Goal: Information Seeking & Learning: Understand process/instructions

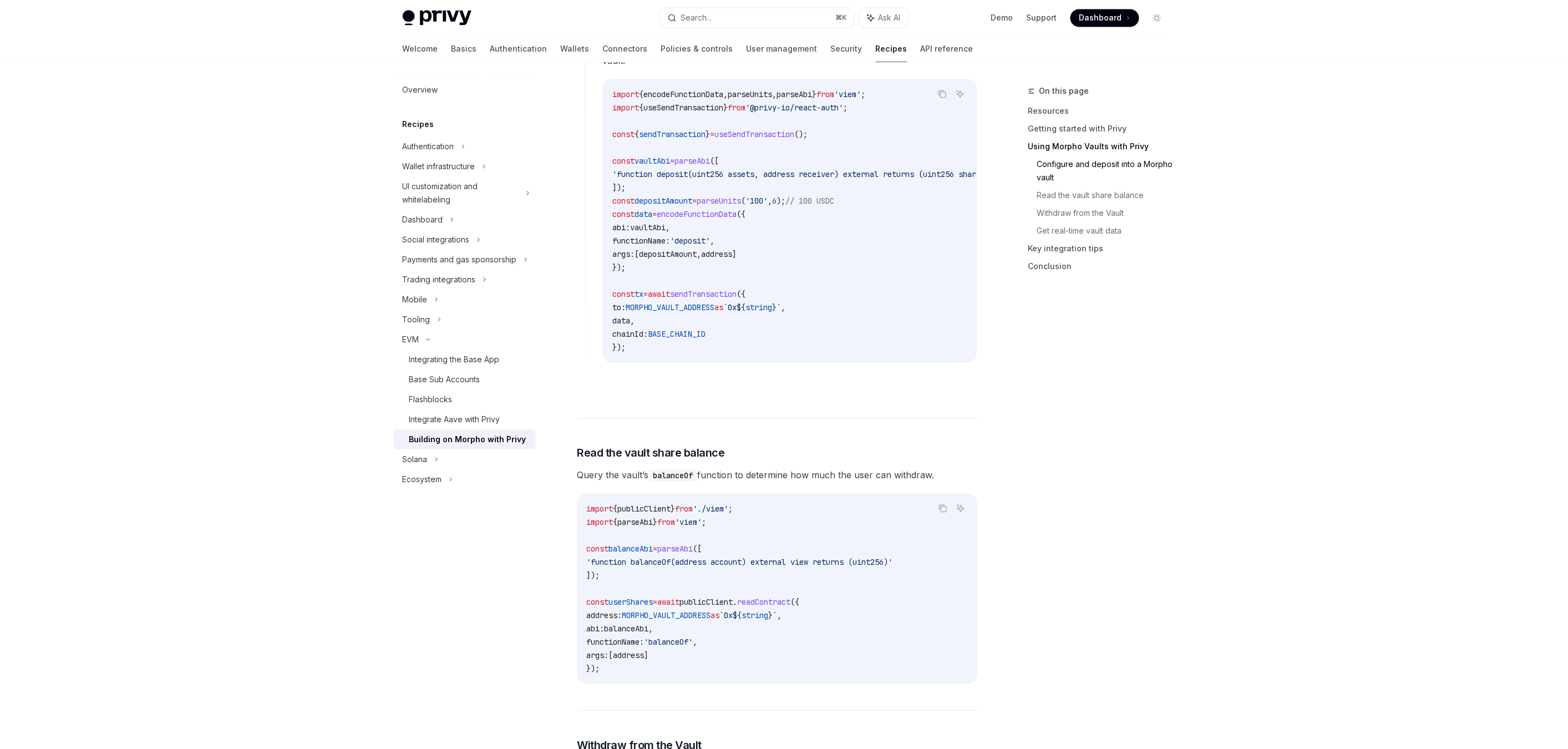
scroll to position [1545, 0]
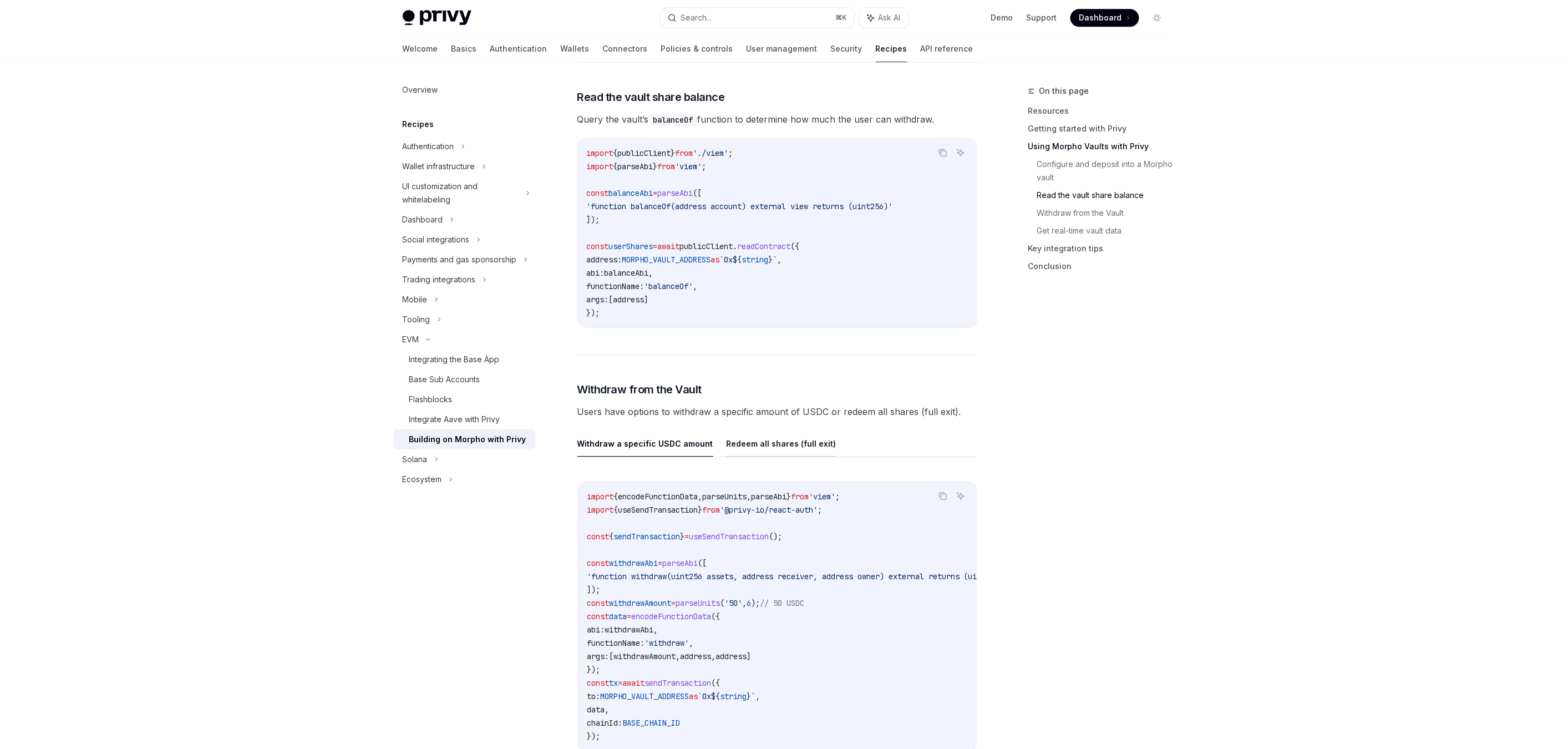
click at [797, 439] on button "Redeem all shares (full exit)" at bounding box center [782, 444] width 110 height 26
click at [621, 441] on button "Withdraw a specific USDC amount" at bounding box center [645, 444] width 136 height 26
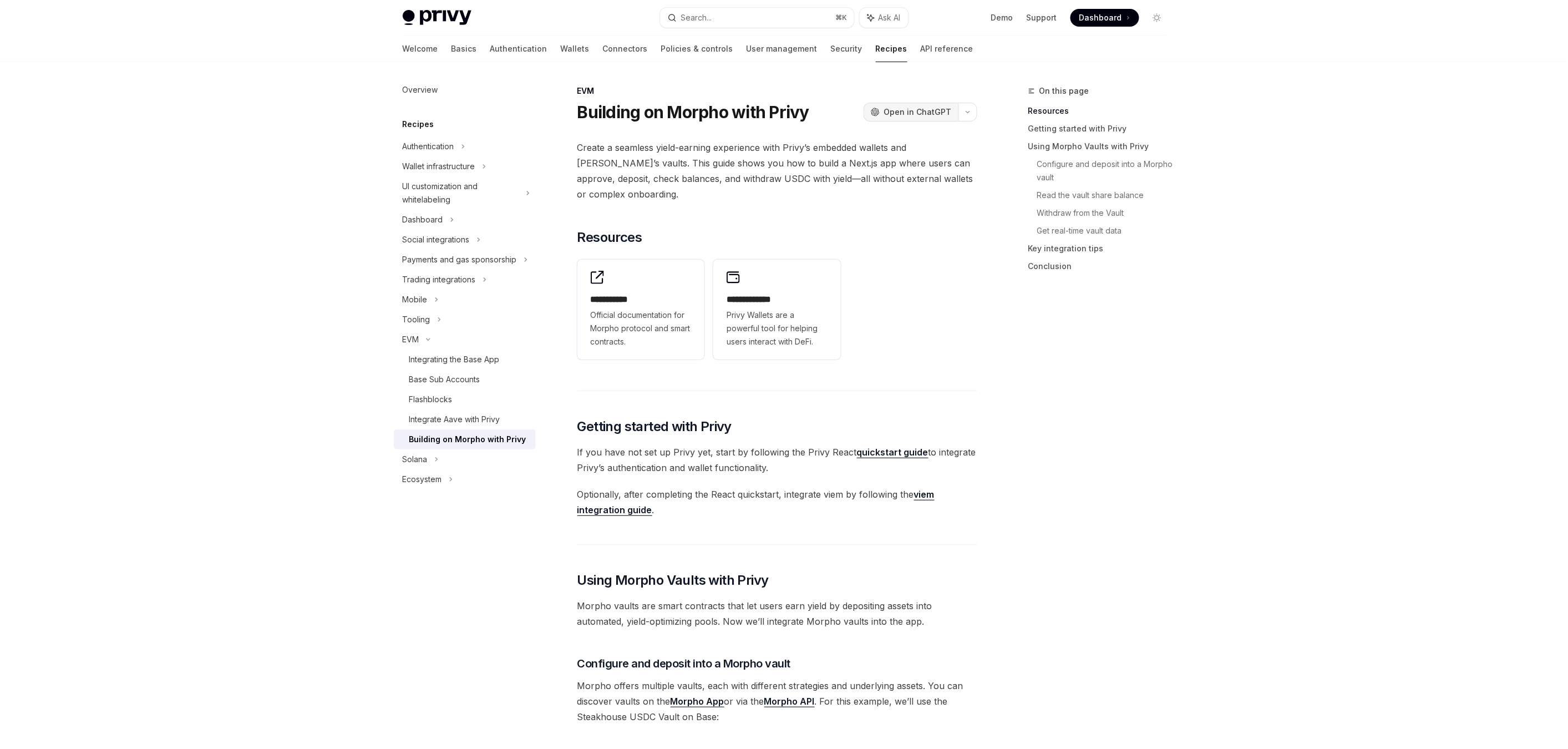
click at [918, 110] on span "Open in ChatGPT" at bounding box center [918, 112] width 68 height 11
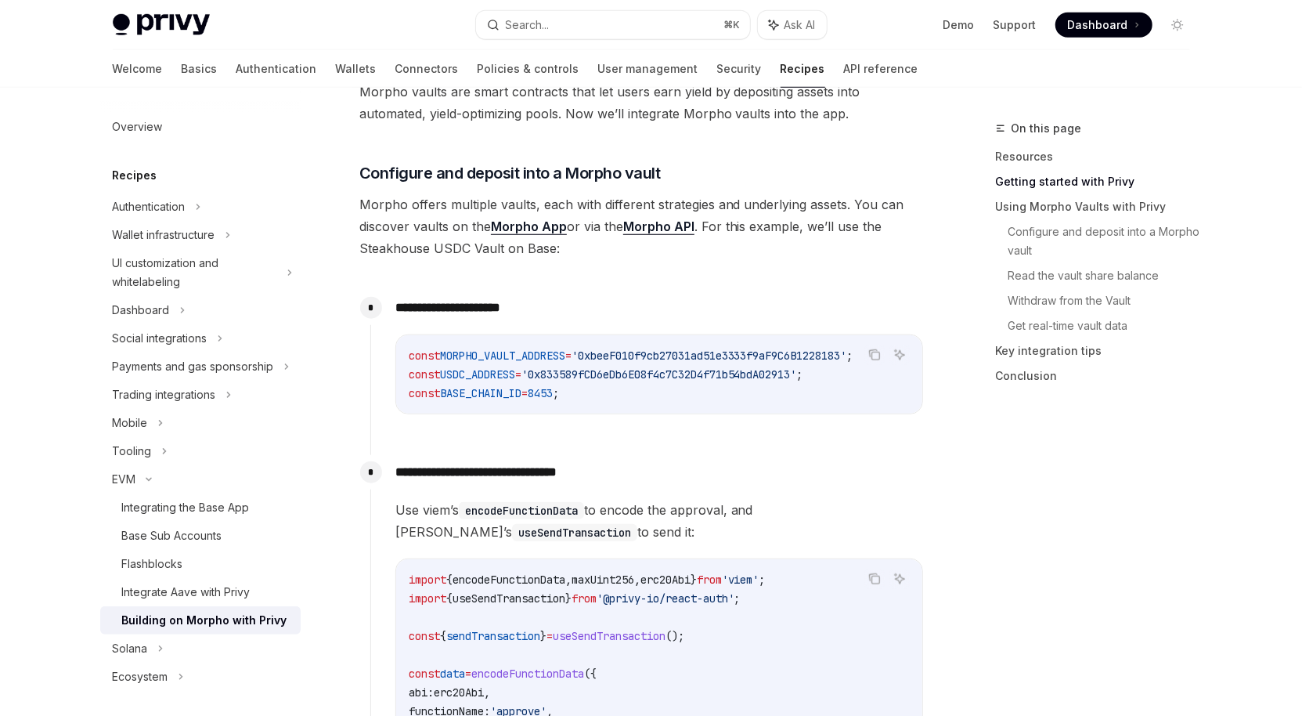
scroll to position [546, 0]
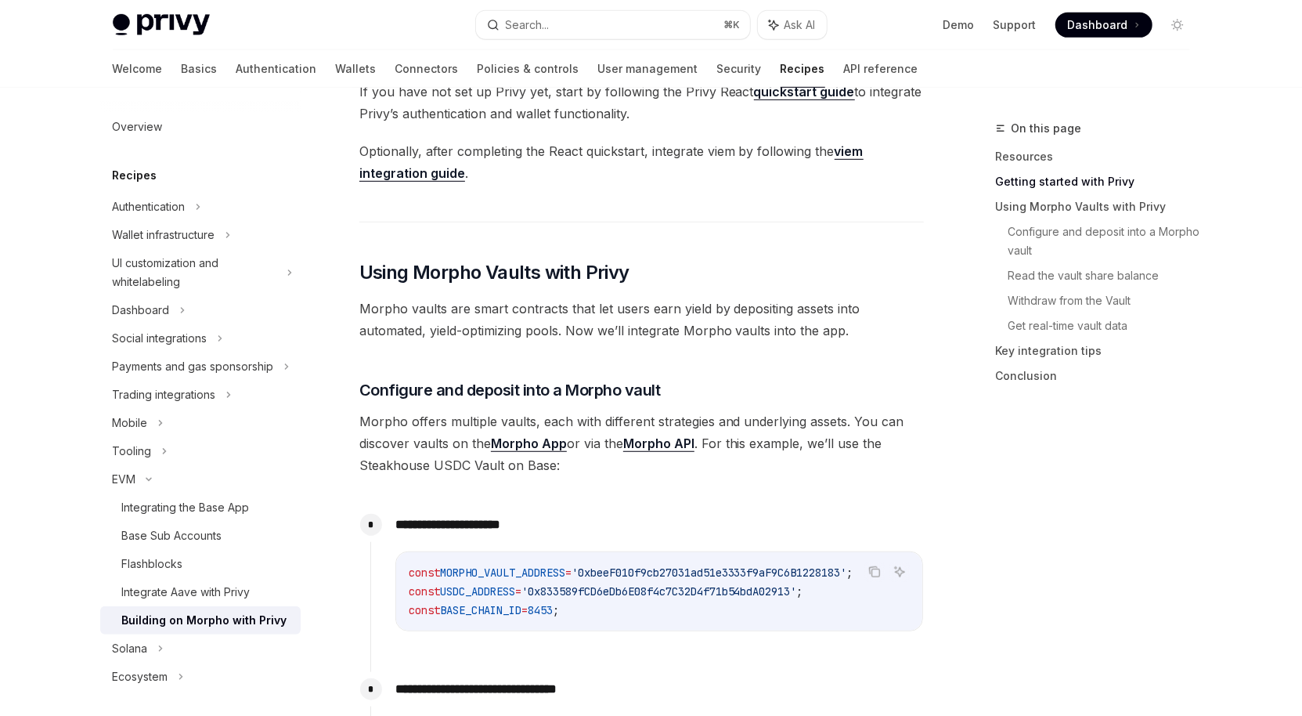
click at [540, 444] on link "Morpho App" at bounding box center [529, 443] width 76 height 16
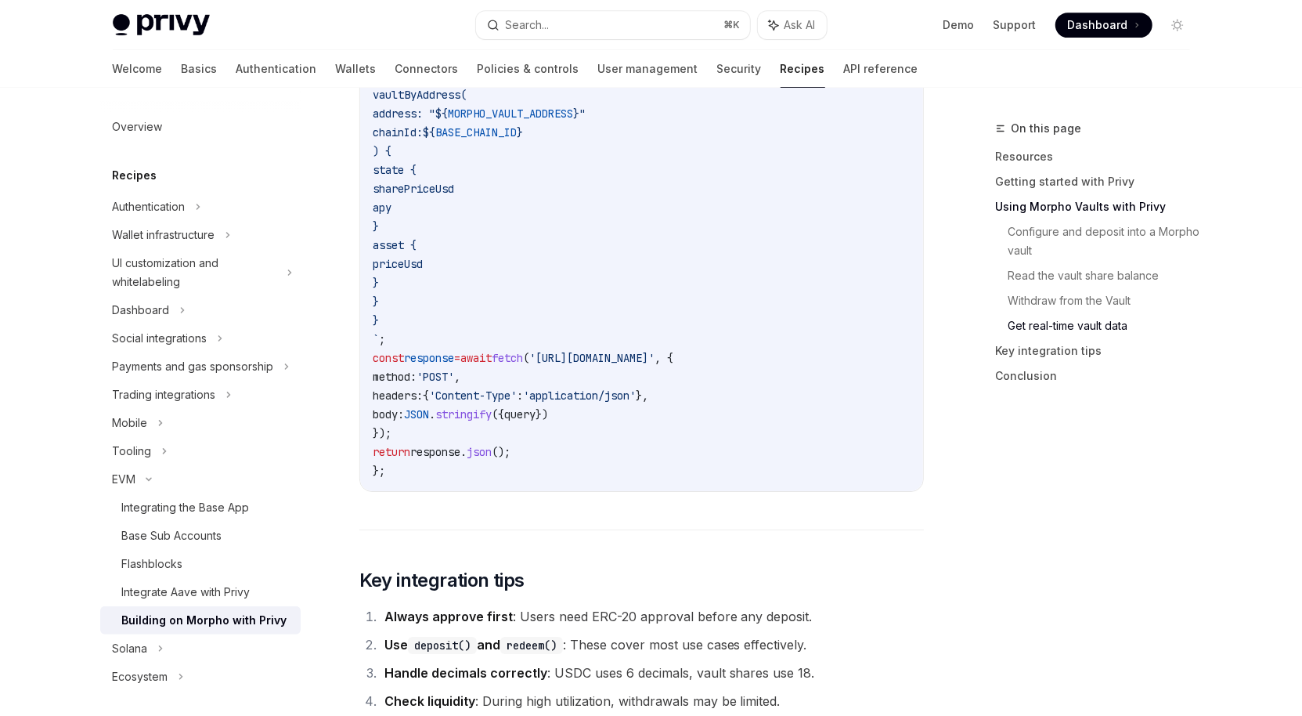
scroll to position [3576, 0]
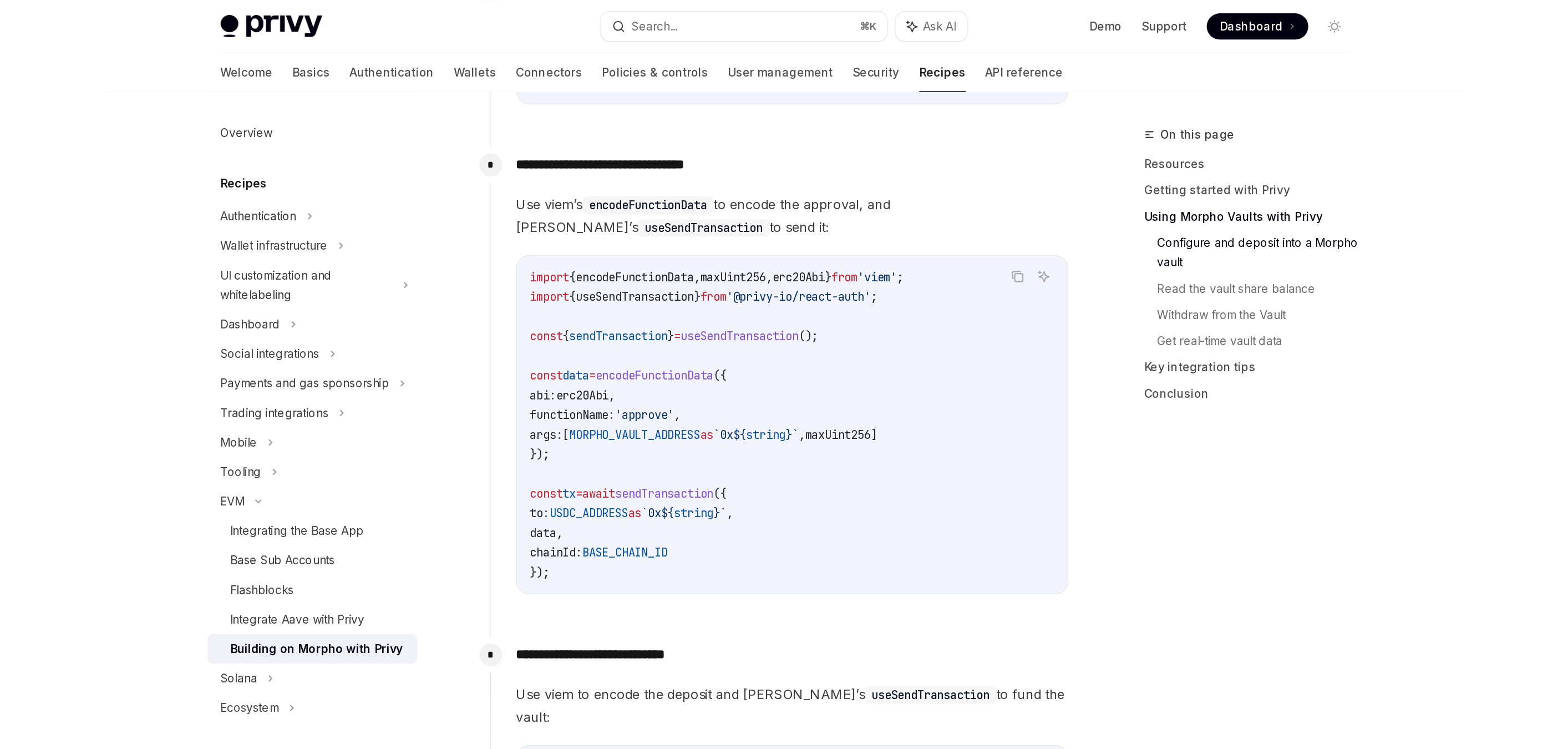
scroll to position [806, 0]
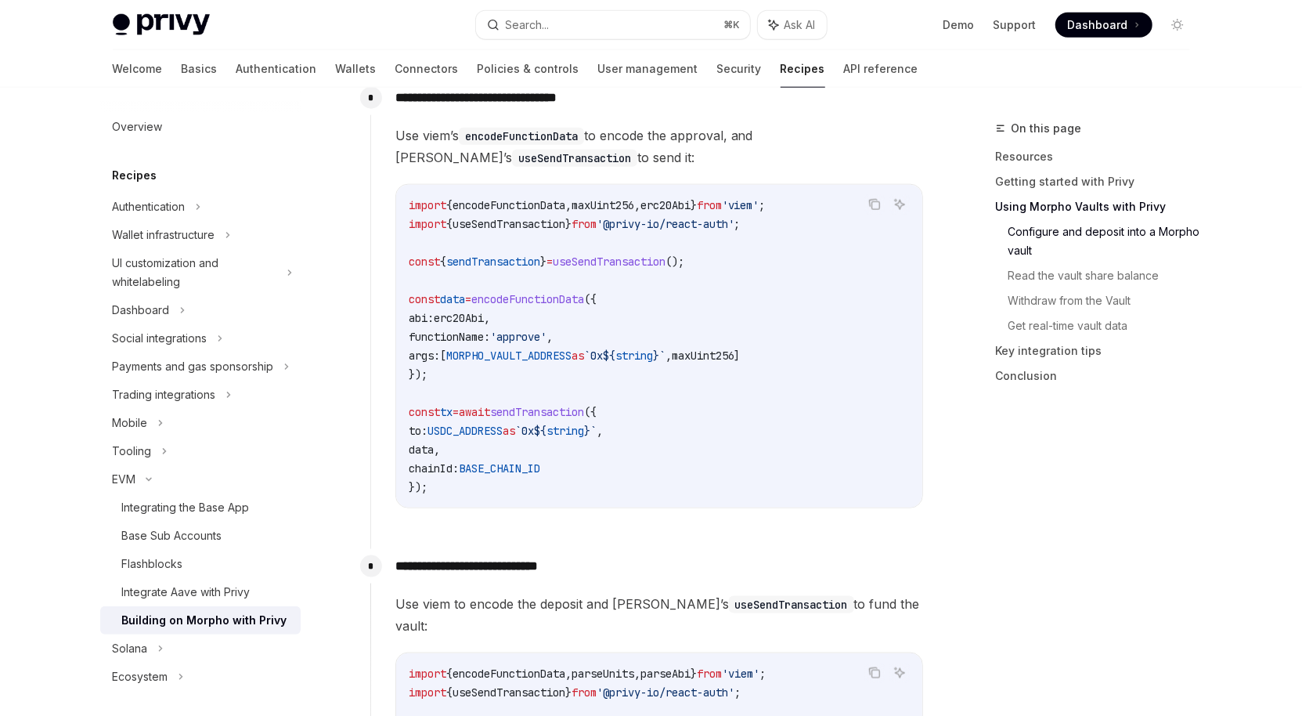
click at [472, 231] on span "useSendTransaction" at bounding box center [508, 224] width 113 height 14
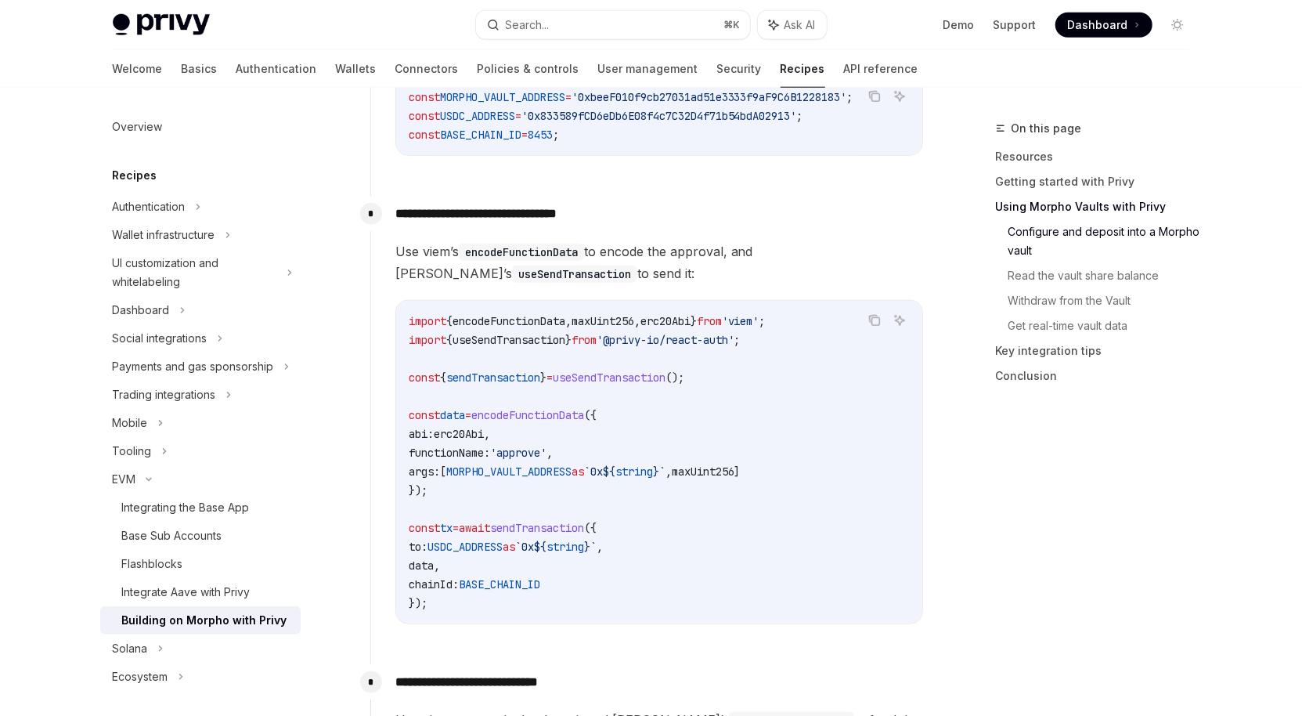
scroll to position [1068, 0]
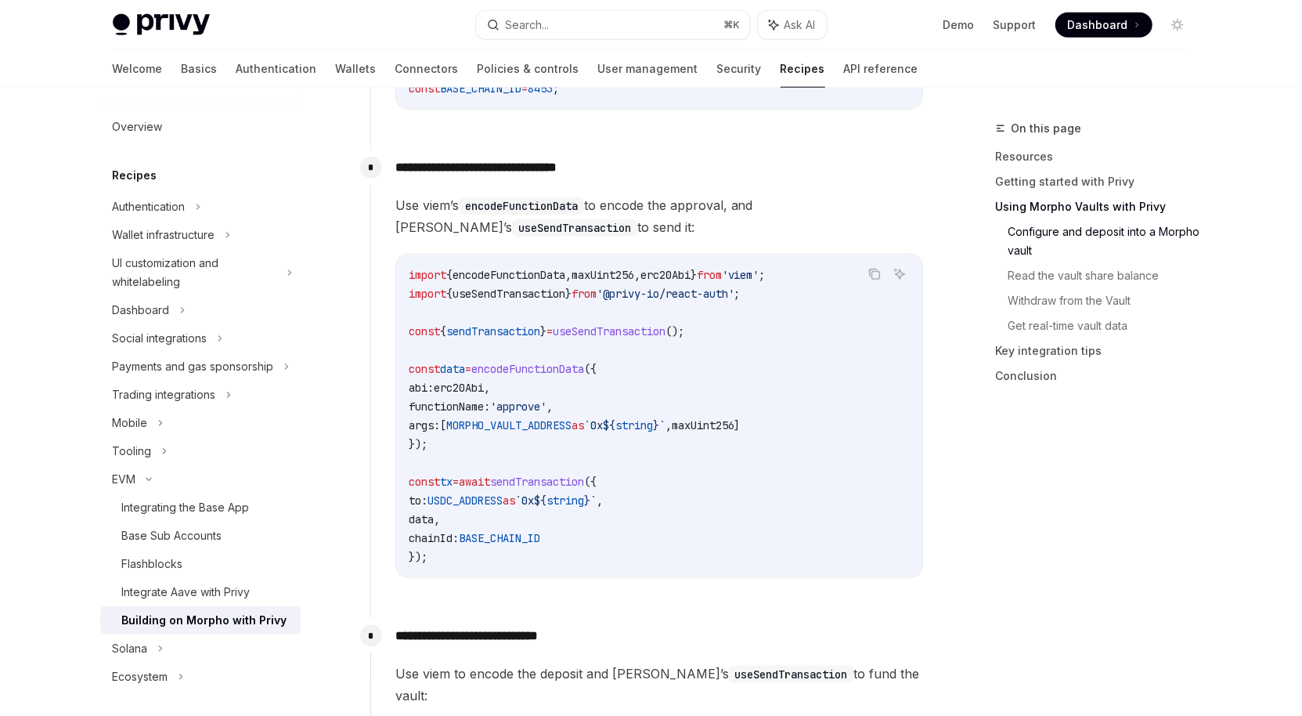
click at [507, 429] on span "MORPHO_VAULT_ADDRESS" at bounding box center [508, 425] width 125 height 14
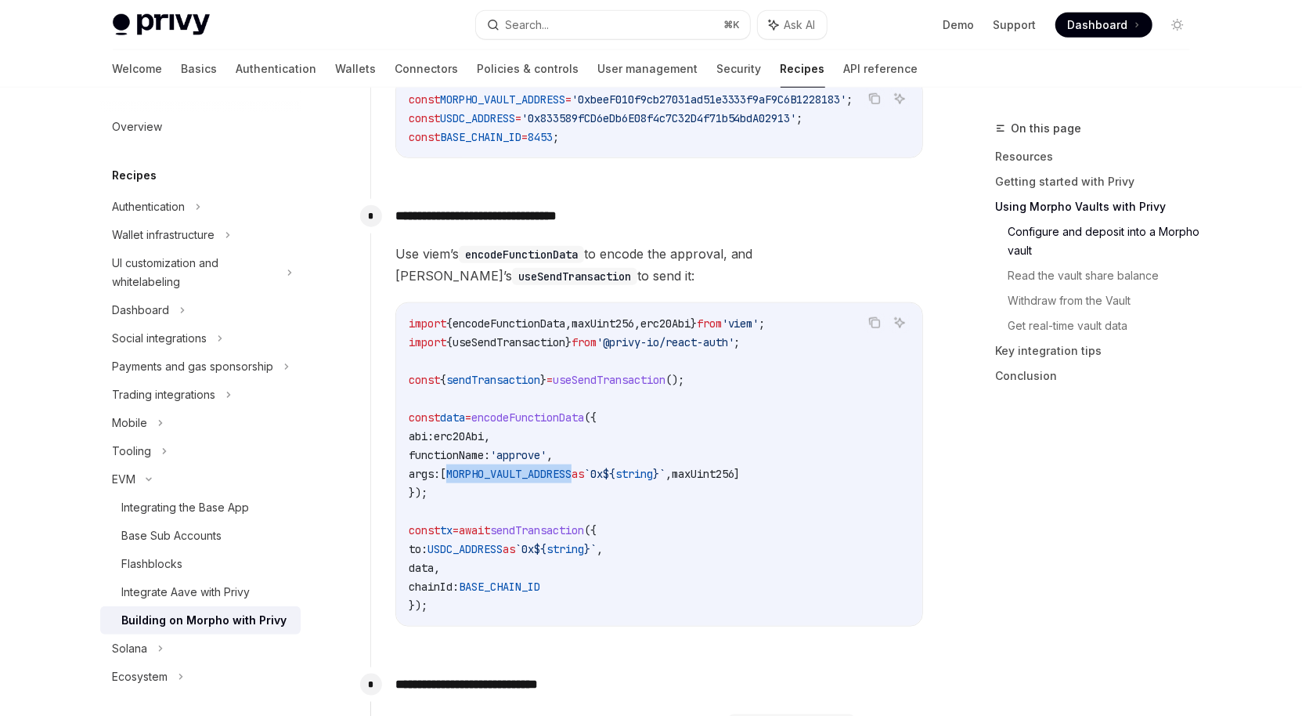
scroll to position [1019, 0]
click at [584, 547] on span "string" at bounding box center [565, 549] width 38 height 14
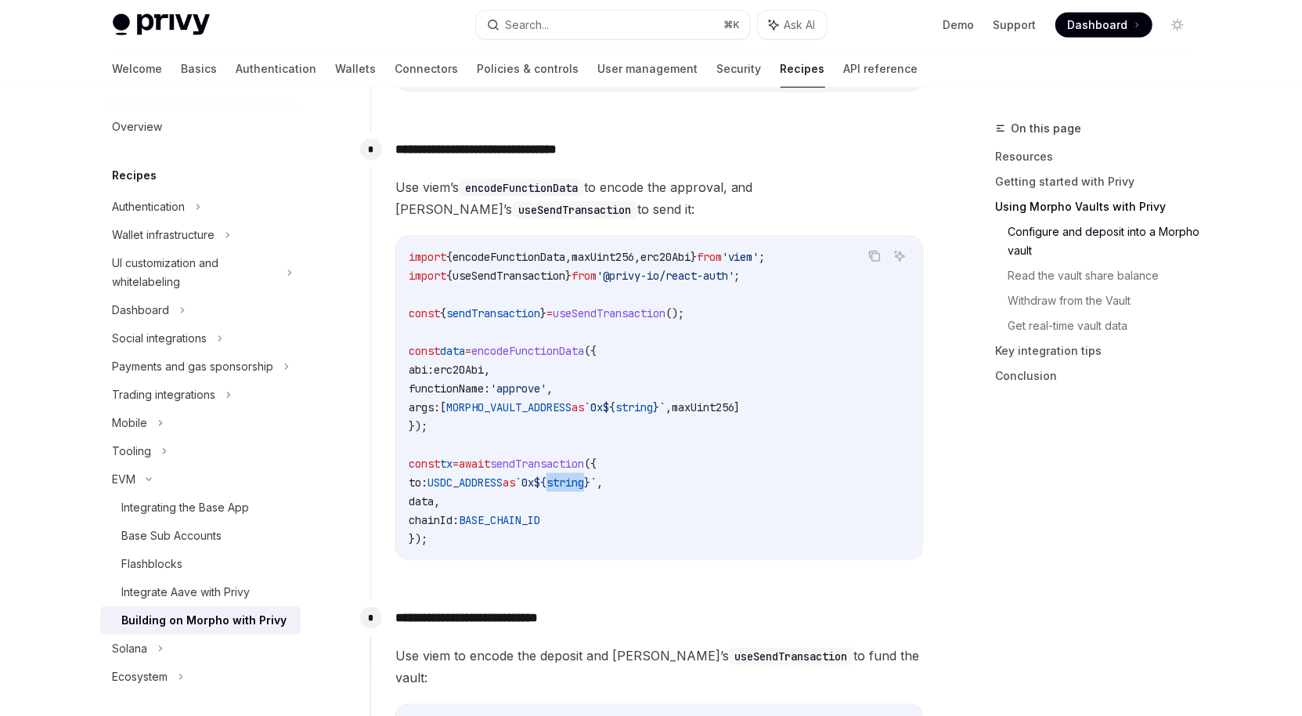
scroll to position [1170, 0]
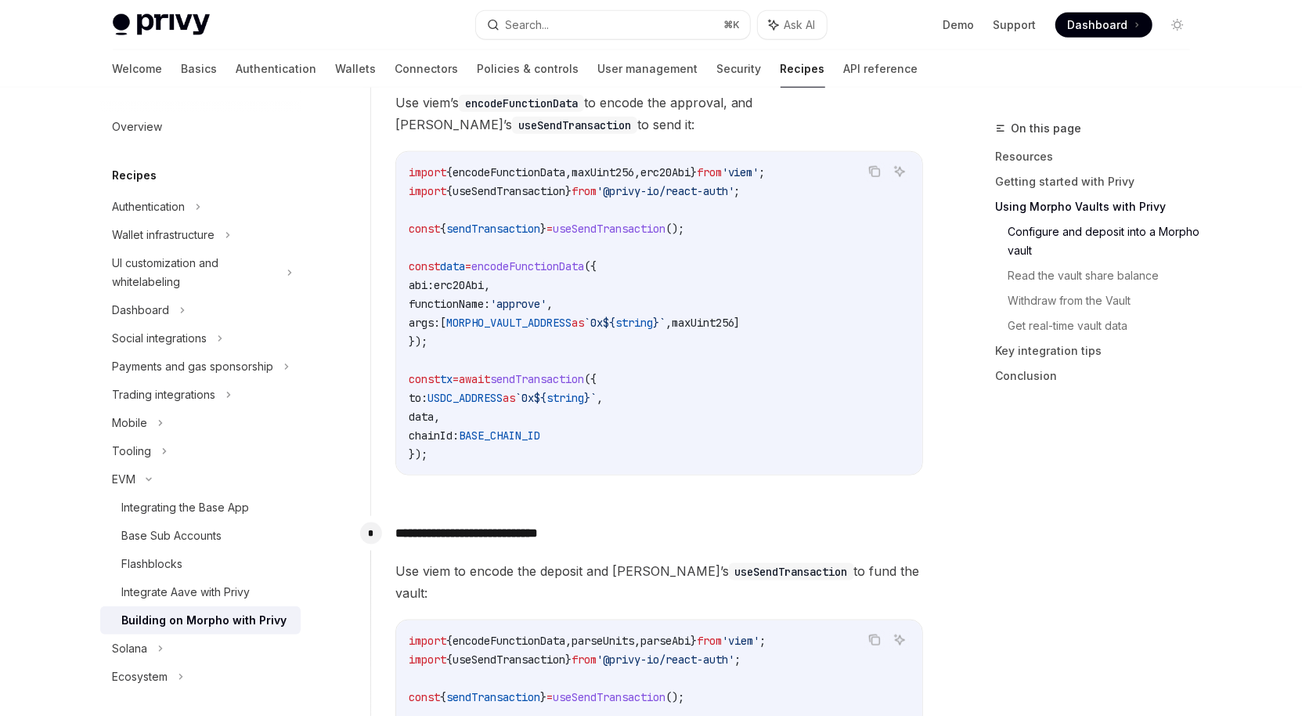
click at [653, 324] on span "string" at bounding box center [634, 322] width 38 height 14
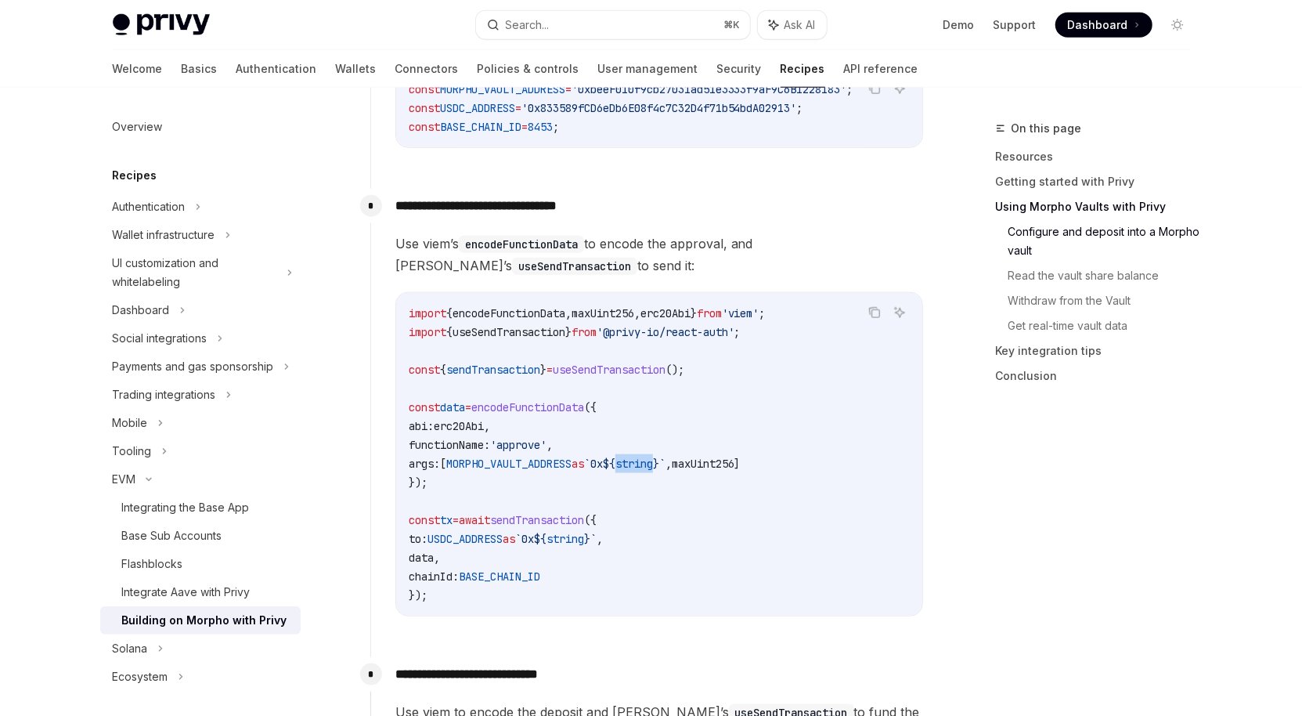
scroll to position [1023, 0]
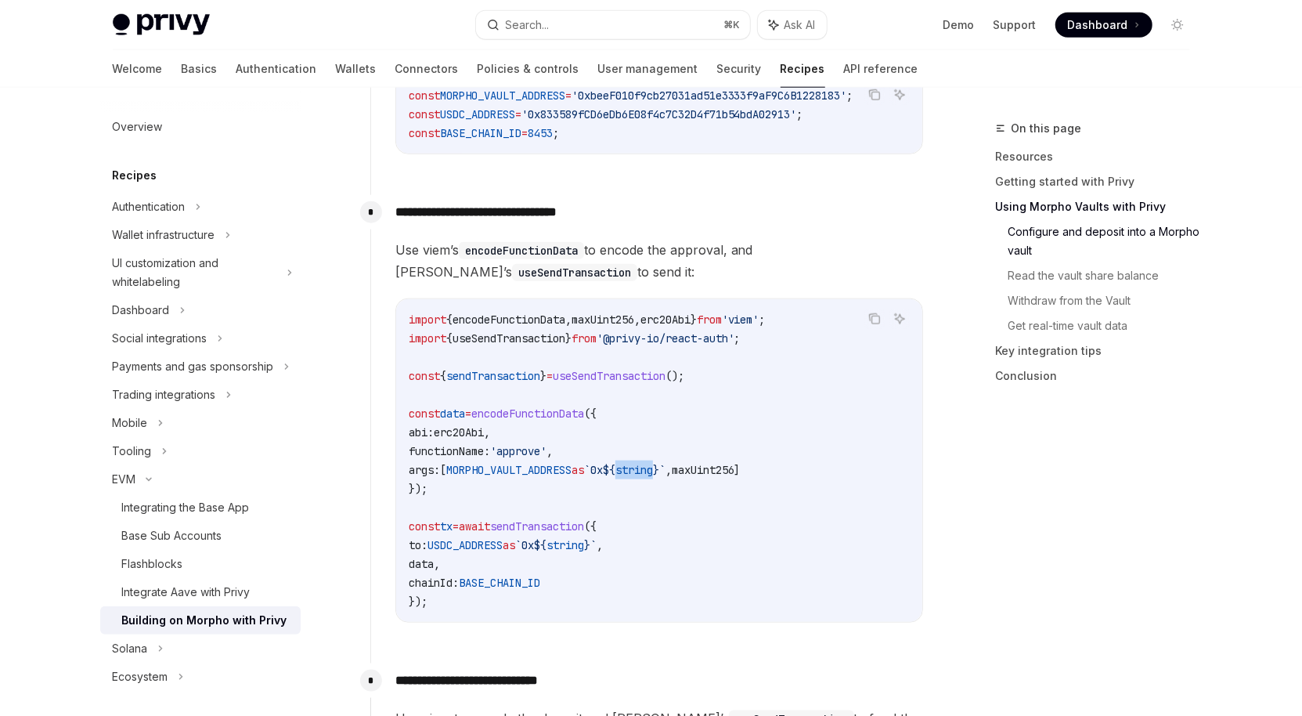
click at [653, 477] on span "string" at bounding box center [634, 470] width 38 height 14
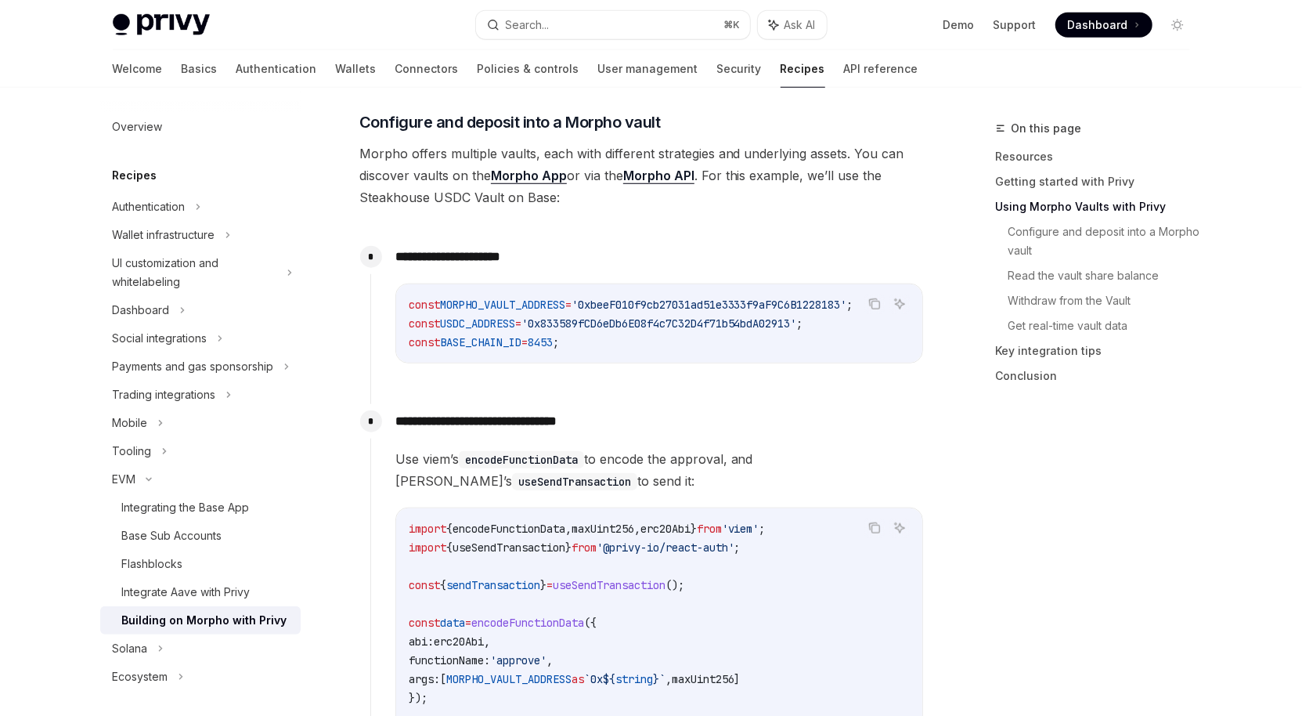
scroll to position [965, 0]
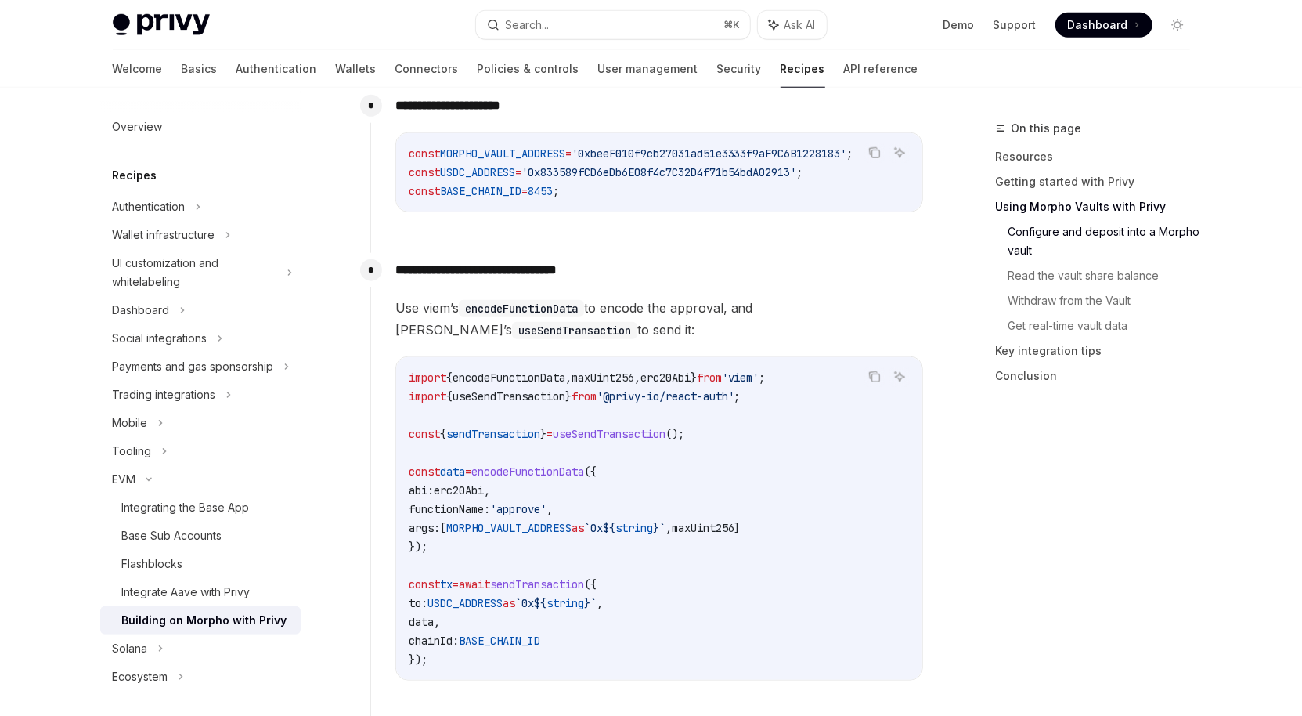
click at [514, 307] on code "encodeFunctionData" at bounding box center [521, 308] width 125 height 17
click at [484, 493] on span "erc20Abi" at bounding box center [459, 490] width 50 height 14
click at [170, 606] on link "Integrate Aave with Privy" at bounding box center [200, 592] width 200 height 28
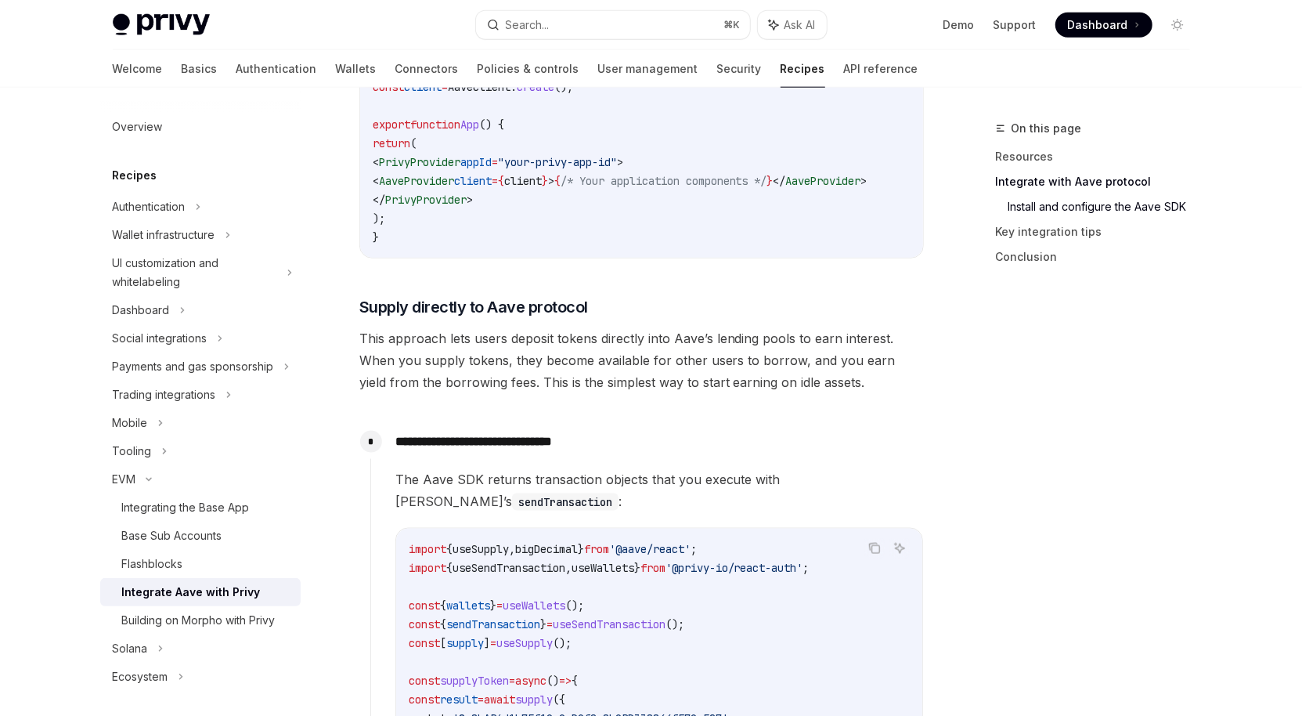
scroll to position [1400, 0]
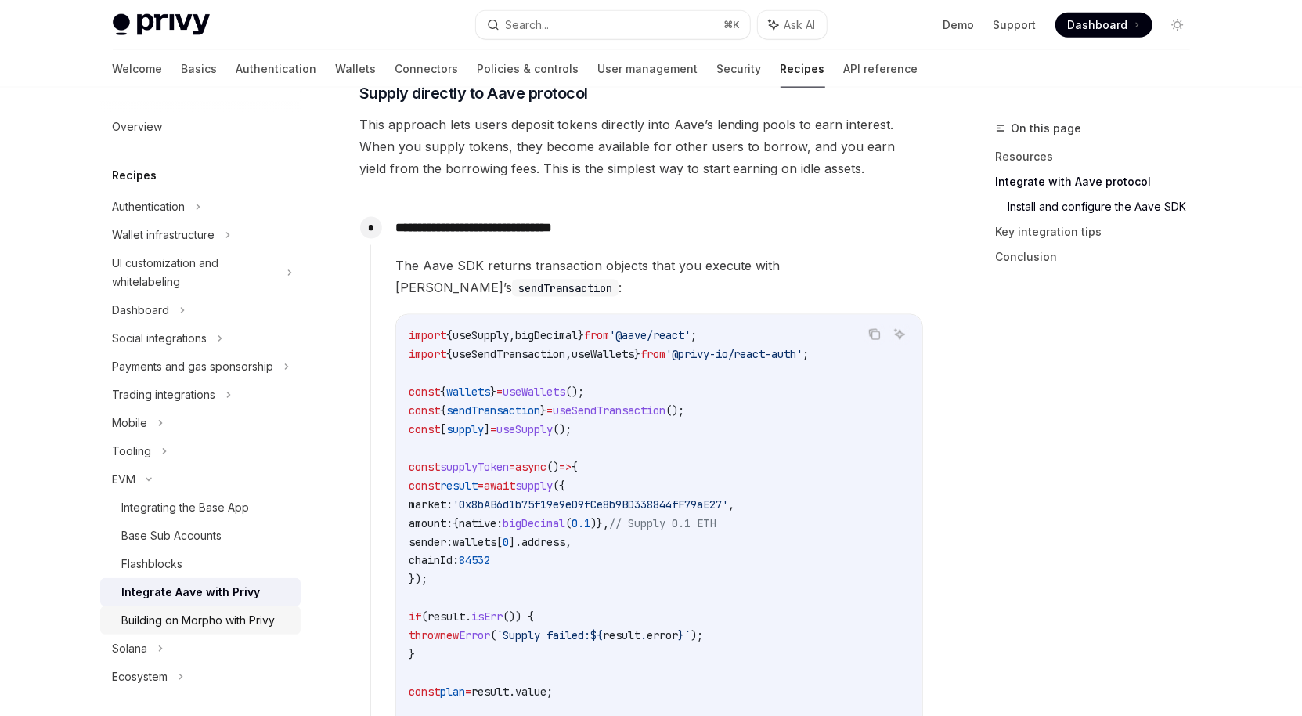
click at [182, 629] on div "Building on Morpho with Privy" at bounding box center [198, 620] width 153 height 19
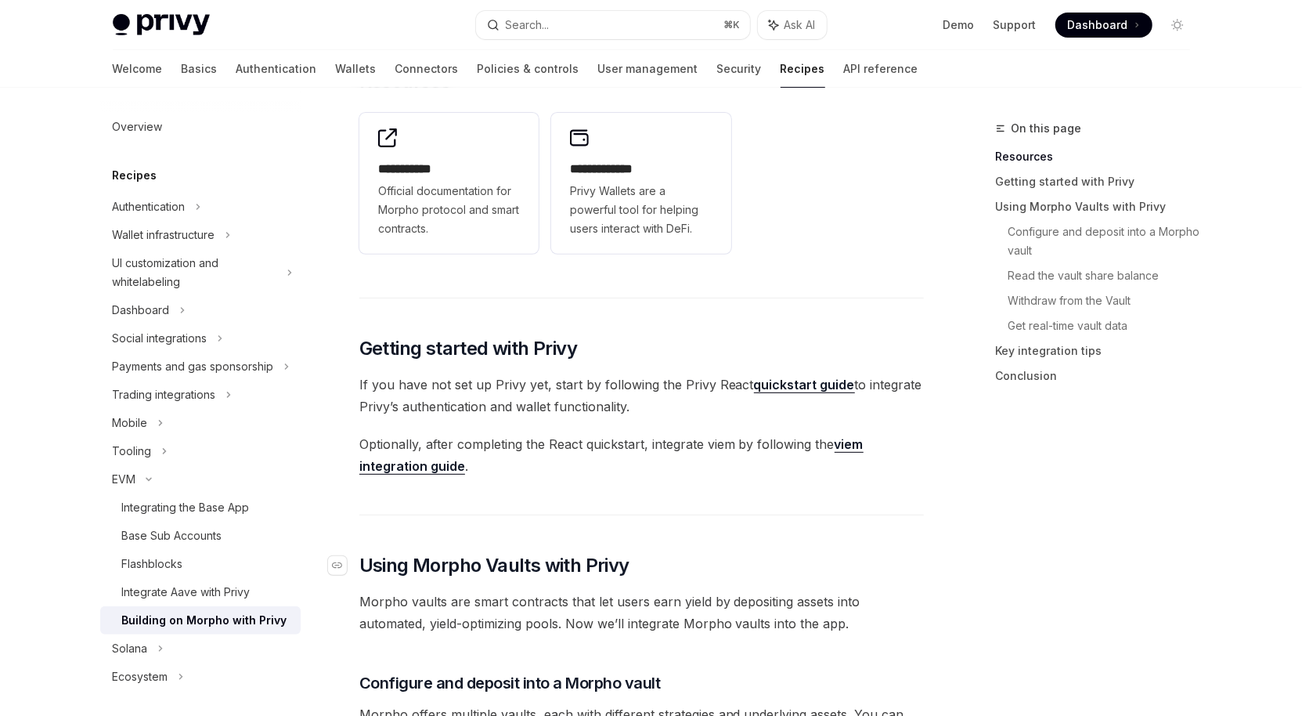
scroll to position [200, 0]
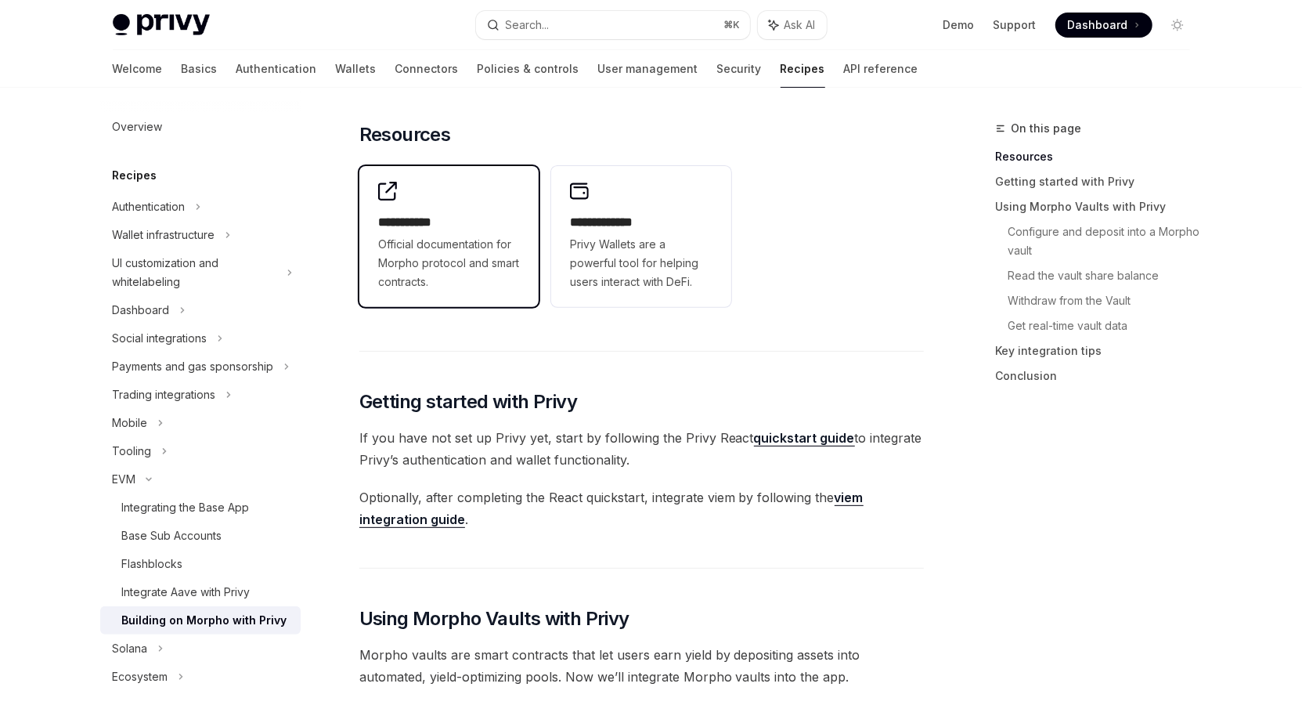
click at [469, 193] on div "**********" at bounding box center [449, 236] width 180 height 141
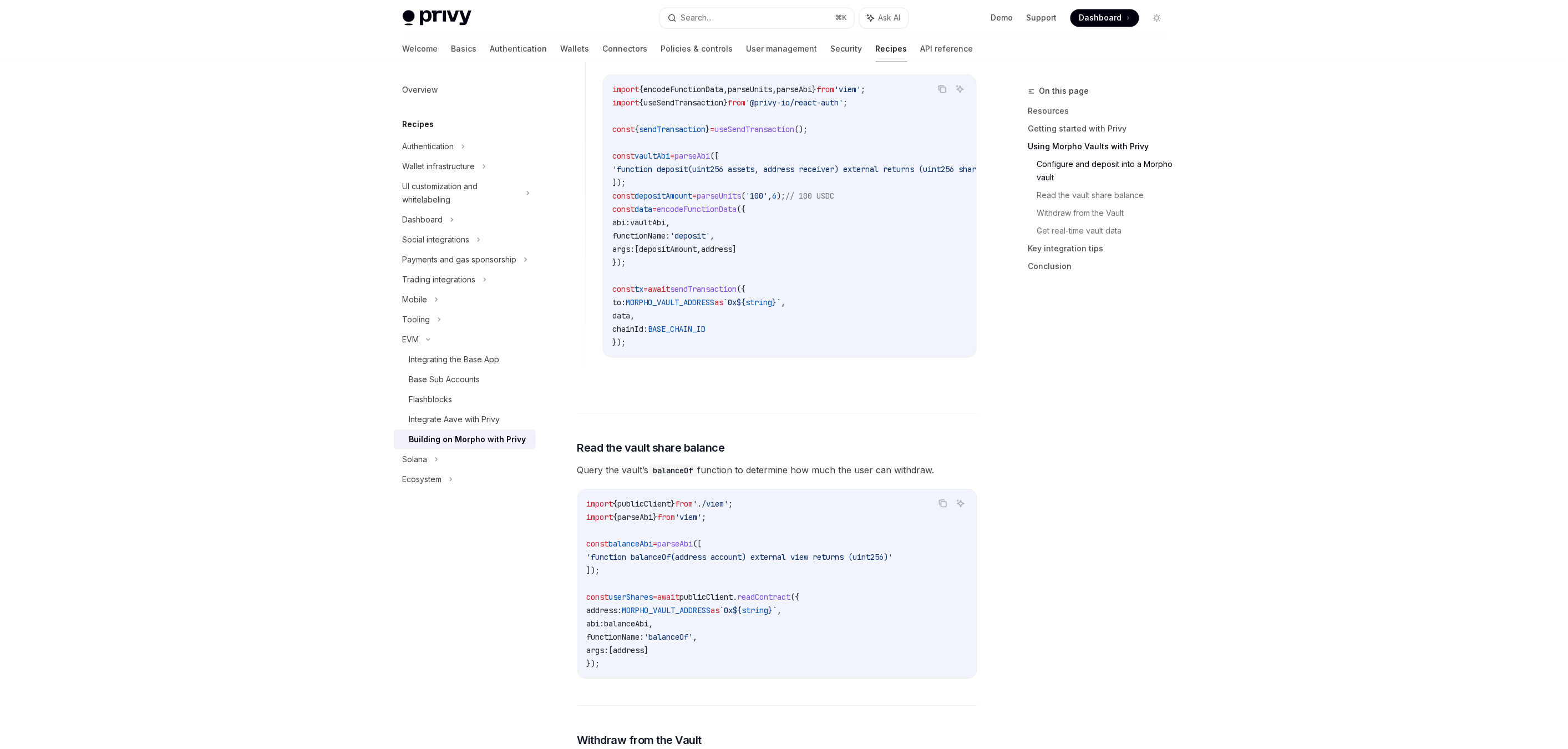
scroll to position [1212, 0]
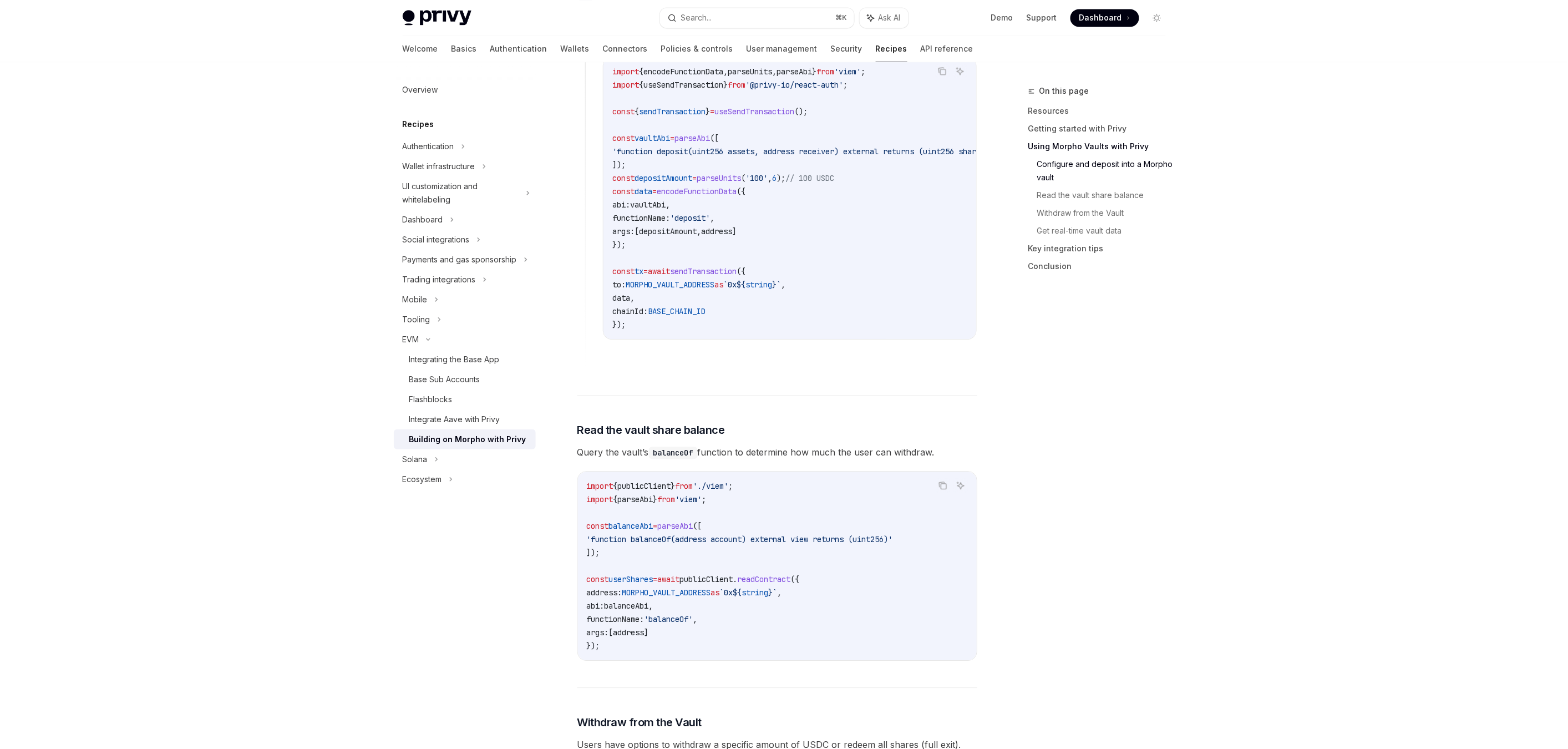
click at [1138, 415] on div "On this page Resources Getting started with Privy Using Morpho Vaults with Priv…" at bounding box center [1090, 417] width 169 height 665
click at [700, 266] on span "sendTransaction" at bounding box center [704, 271] width 67 height 10
click at [697, 306] on span "BASE_CHAIN_ID" at bounding box center [676, 311] width 57 height 10
drag, startPoint x: 612, startPoint y: 259, endPoint x: 653, endPoint y: 312, distance: 67.0
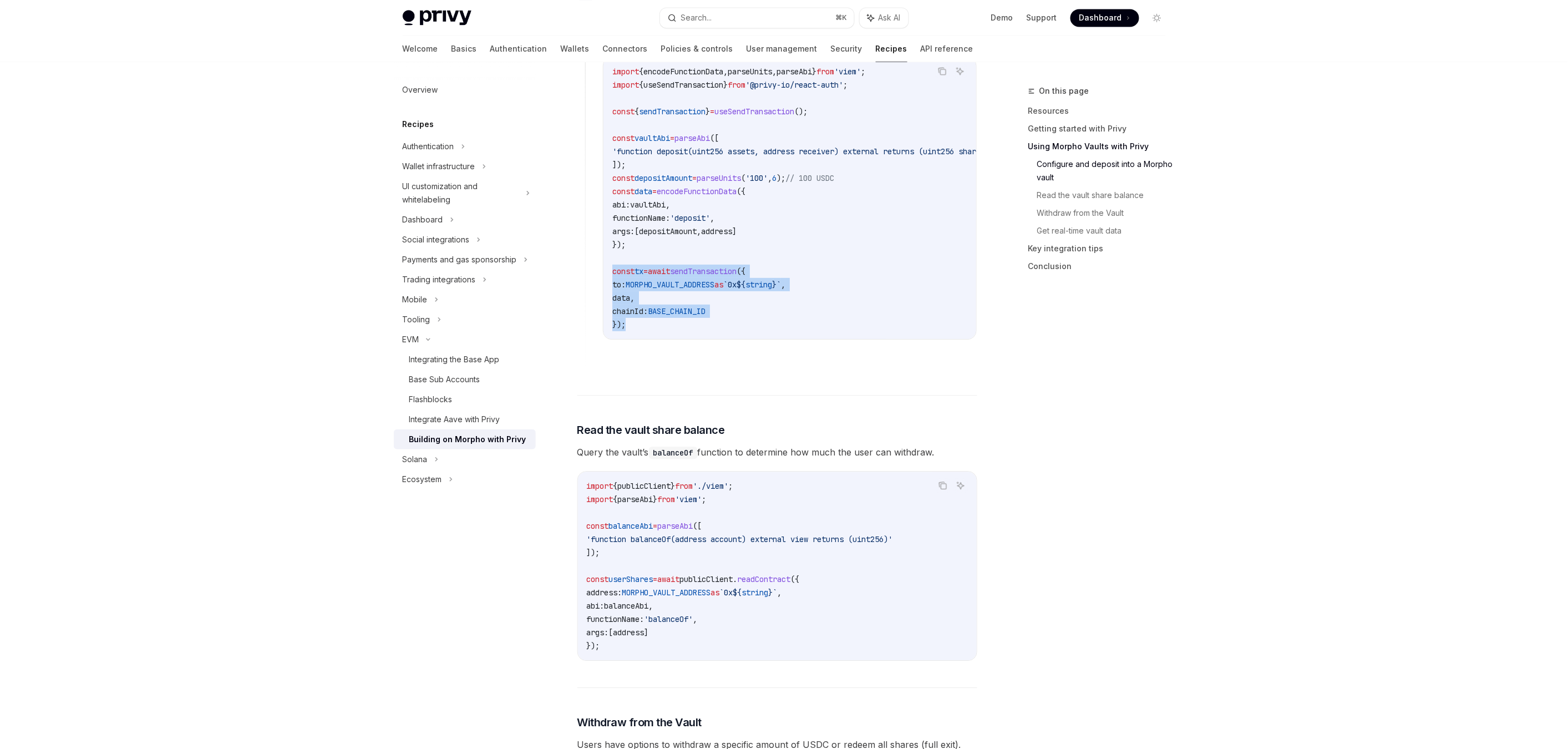
click at [653, 312] on code "import { encodeFunctionData , parseUnits , parseAbi } from 'viem' ; import { us…" at bounding box center [816, 198] width 408 height 266
copy code "const tx = await sendTransaction ({ to: MORPHO_VAULT_ADDRESS as `0x ${ string }…"
click at [716, 287] on code "import { encodeFunctionData , parseUnits , parseAbi } from 'viem' ; import { us…" at bounding box center [816, 198] width 408 height 266
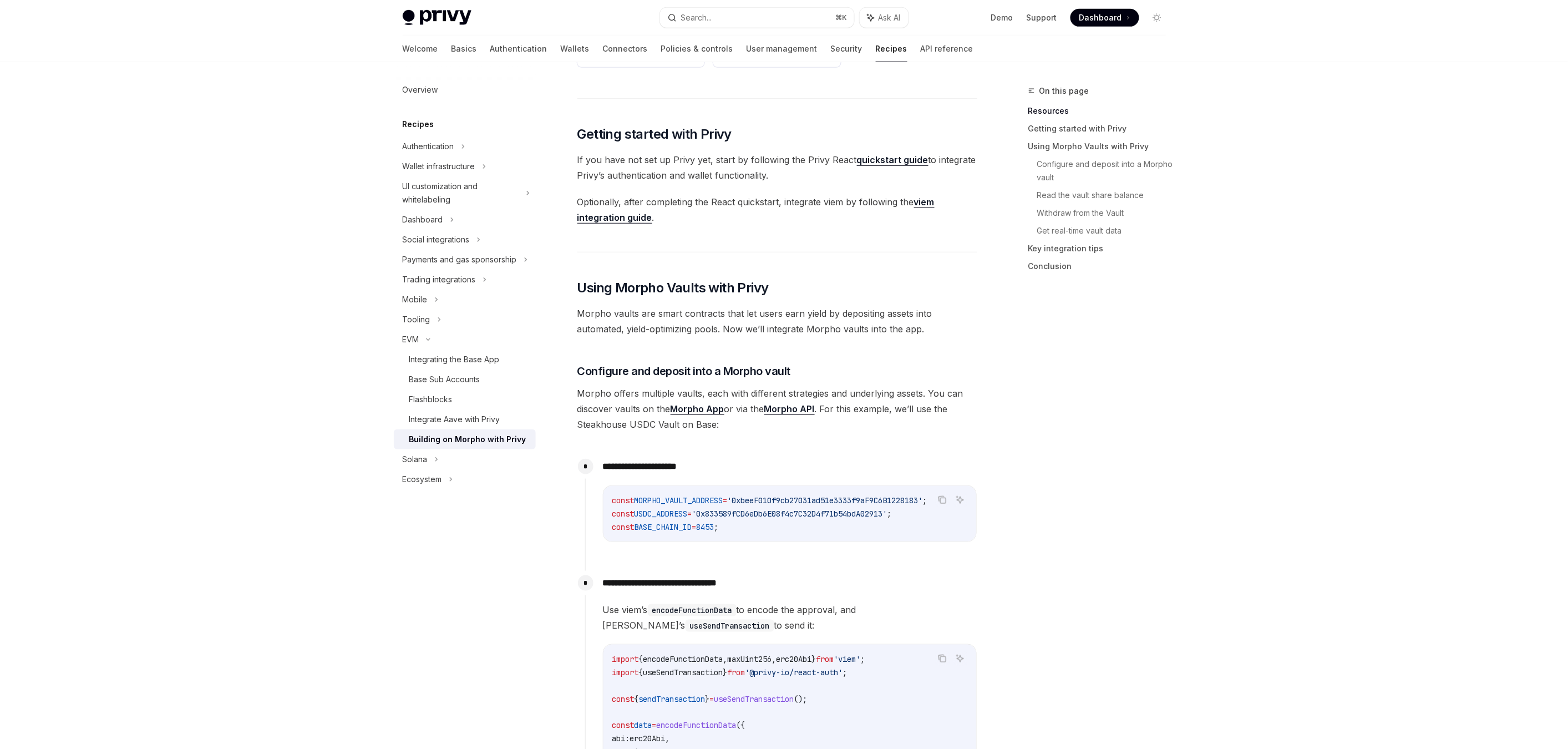
scroll to position [462, 0]
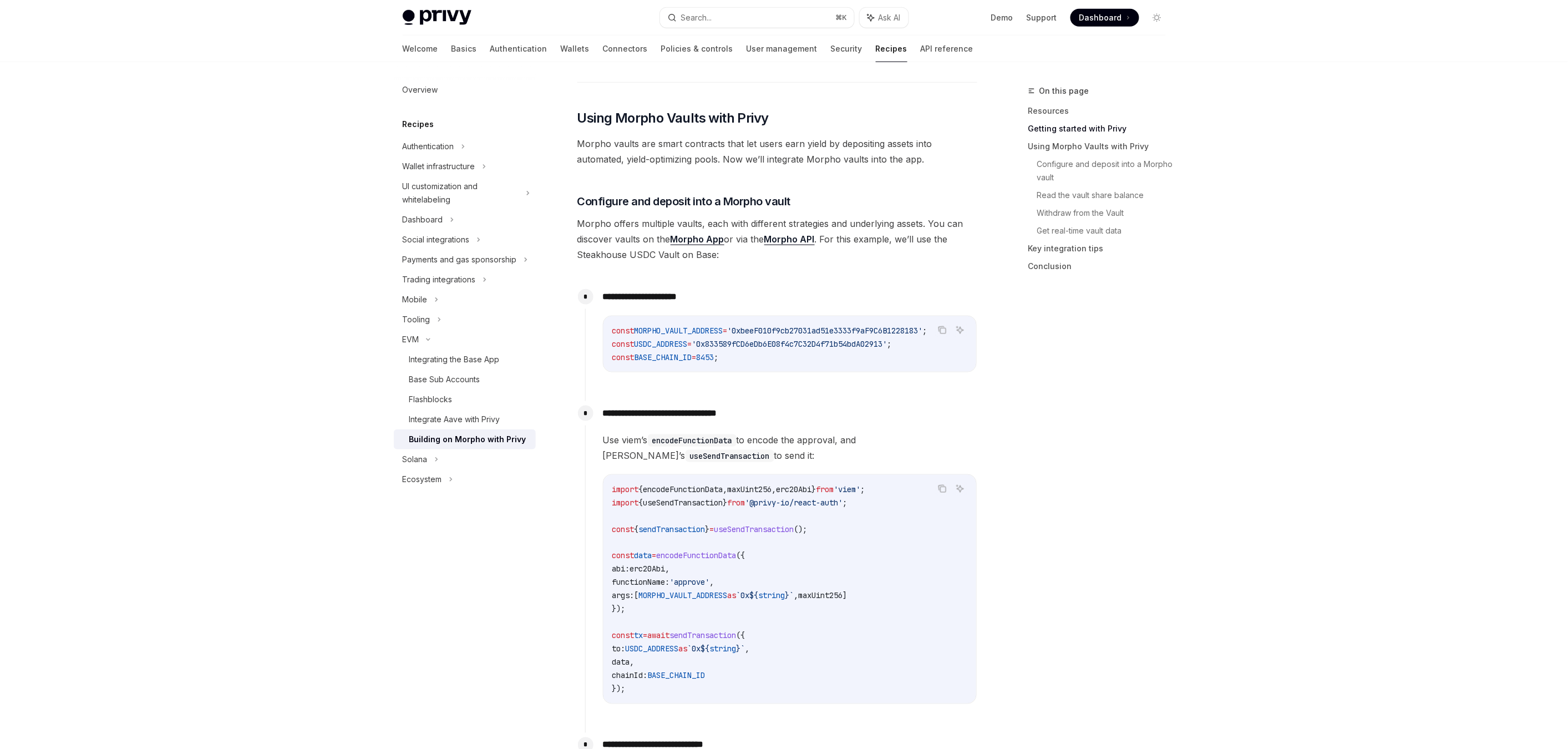
click at [723, 300] on p "**********" at bounding box center [790, 297] width 374 height 16
click at [813, 332] on span "'0xbeeF010f9cb27031ad51e3333f9aF9C6B1228183'" at bounding box center [825, 331] width 196 height 10
drag, startPoint x: 613, startPoint y: 330, endPoint x: 762, endPoint y: 367, distance: 153.5
click at [762, 367] on div "const MORPHO_VAULT_ADDRESS = '0xbeeF010f9cb27031ad51e3333f9aF9C6B1228183' ; con…" at bounding box center [790, 344] width 373 height 55
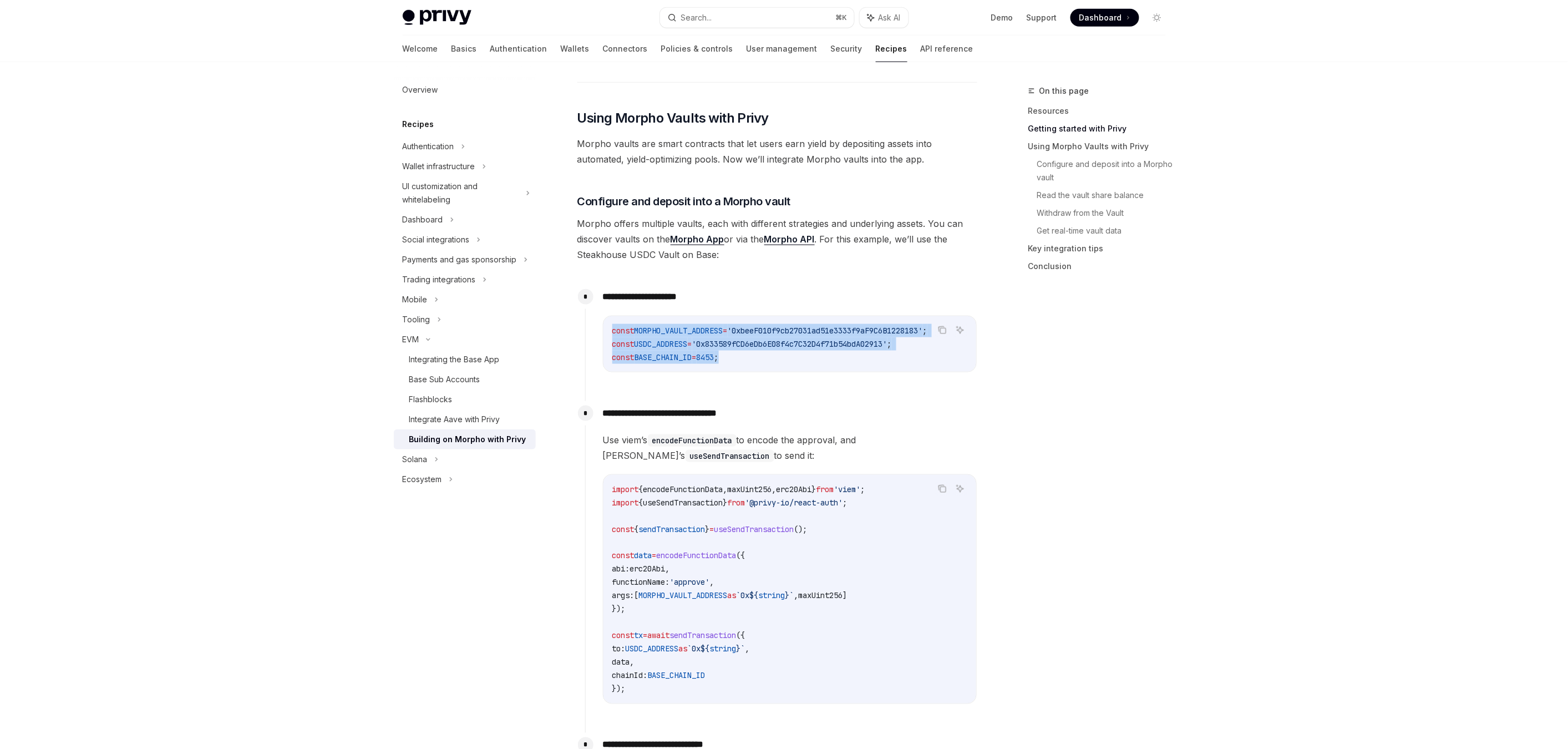
copy code "const MORPHO_VAULT_ADDRESS = '0xbeeF010f9cb27031ad51e3333f9aF9C6B1228183' ; con…"
click at [1015, 315] on div "On this page Resources Getting started with Privy Using Morpho Vaults with Priv…" at bounding box center [1090, 417] width 169 height 665
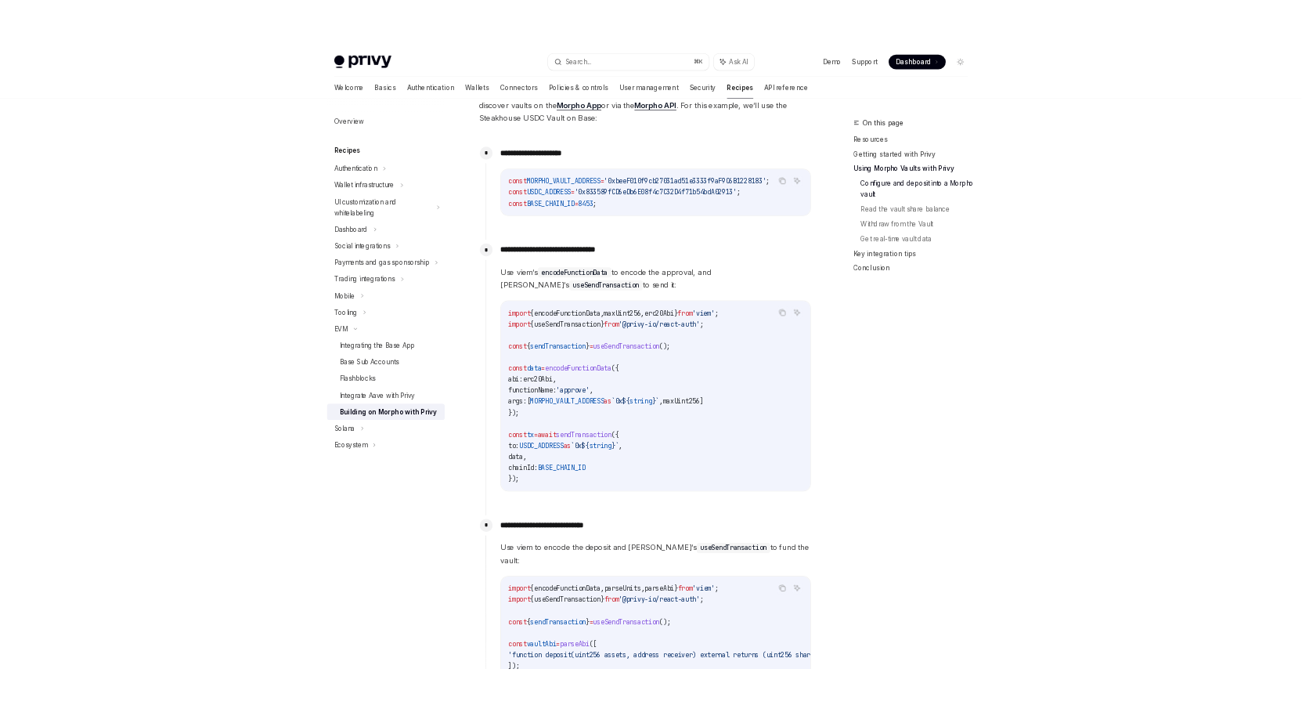
scroll to position [904, 0]
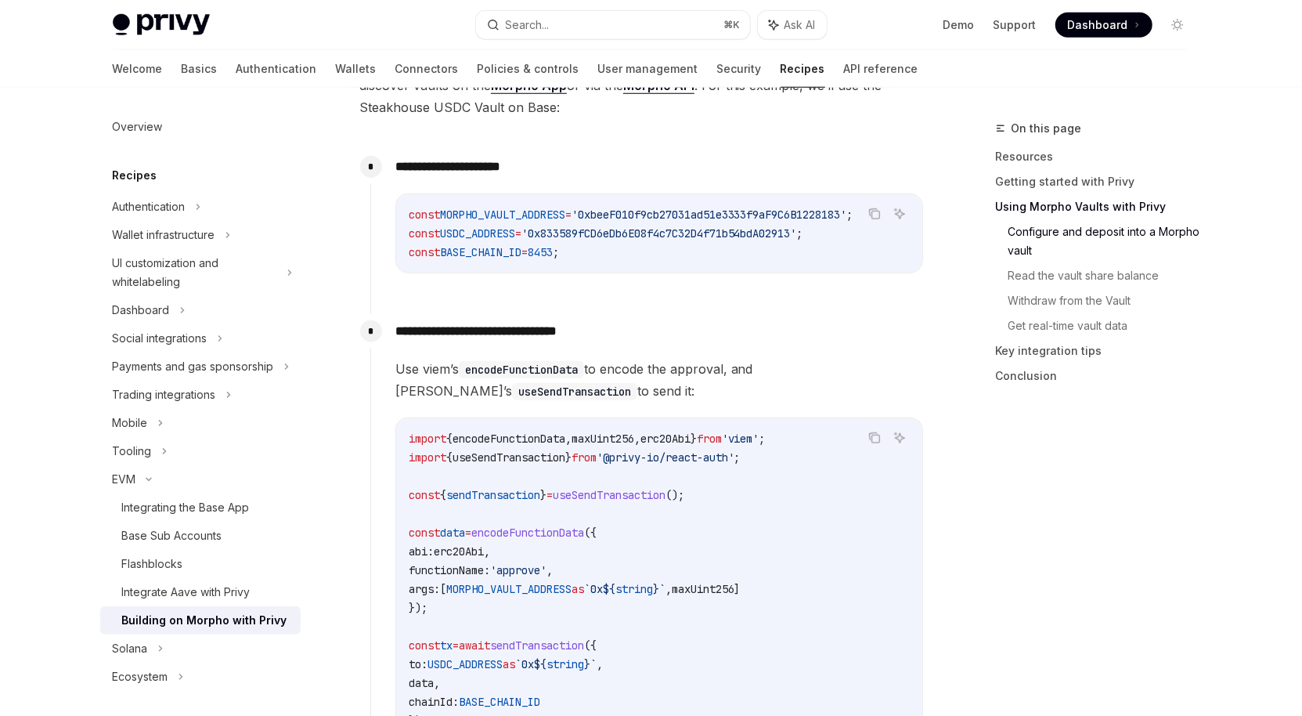
click at [561, 265] on div "const MORPHO_VAULT_ADDRESS = '0xbeeF010f9cb27031ad51e3333f9aF9C6B1228183' ; con…" at bounding box center [659, 233] width 526 height 78
click at [877, 213] on icon "Copy the contents from the code block" at bounding box center [874, 213] width 13 height 13
click at [873, 212] on icon "Copy the contents from the code block" at bounding box center [874, 213] width 13 height 13
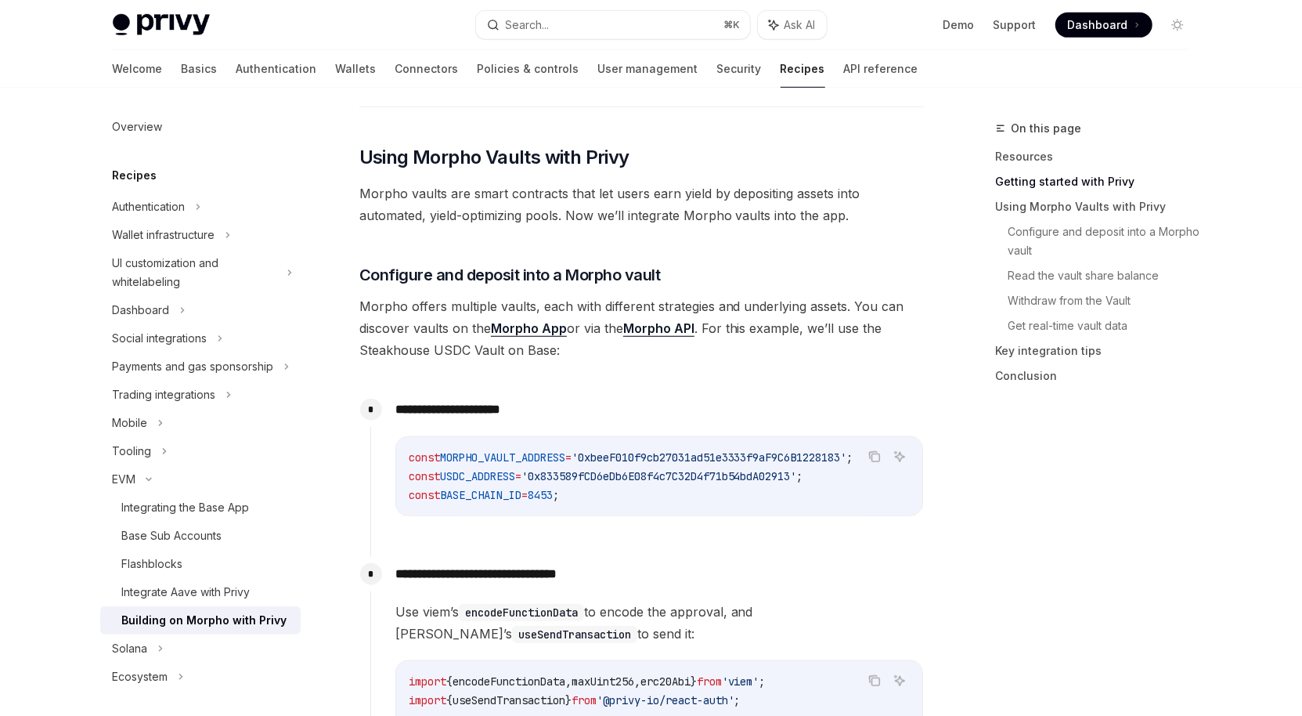
scroll to position [932, 0]
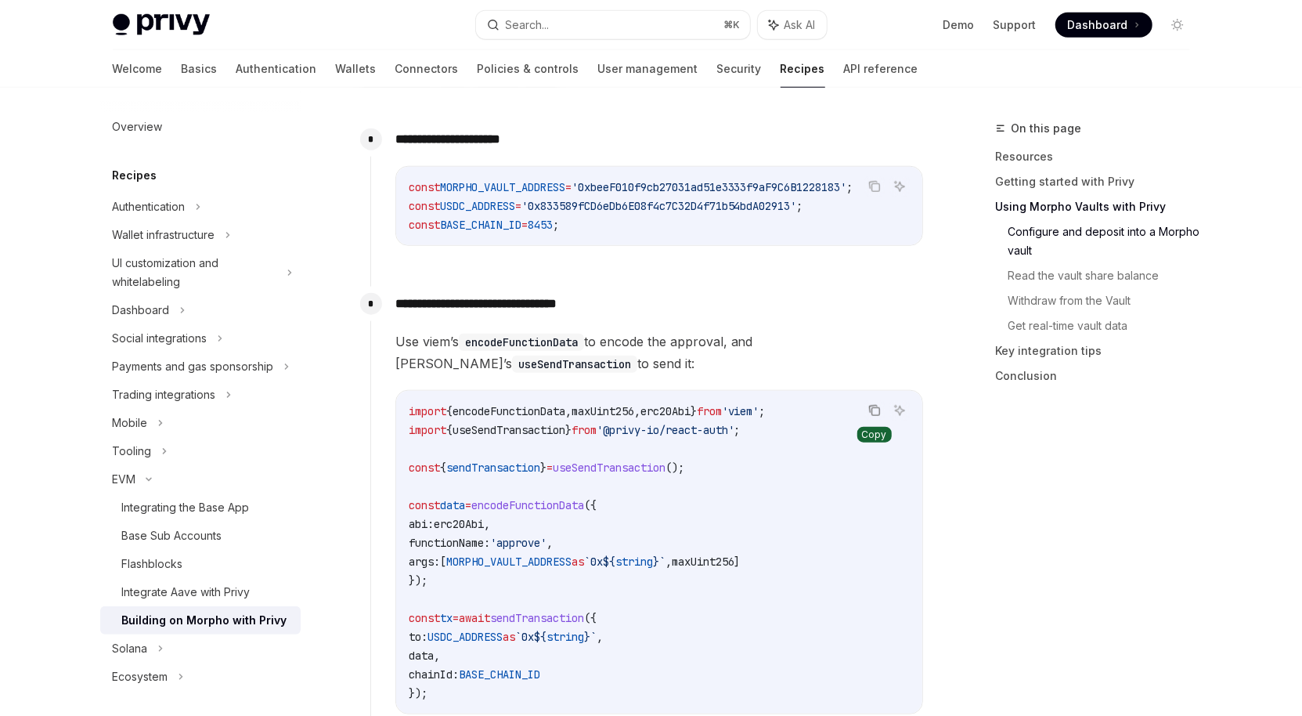
click at [875, 414] on icon "Copy the contents from the code block" at bounding box center [874, 410] width 13 height 13
click at [875, 186] on icon "Copy the contents from the code block" at bounding box center [874, 186] width 13 height 13
type textarea "*"
